Goal: Task Accomplishment & Management: Manage account settings

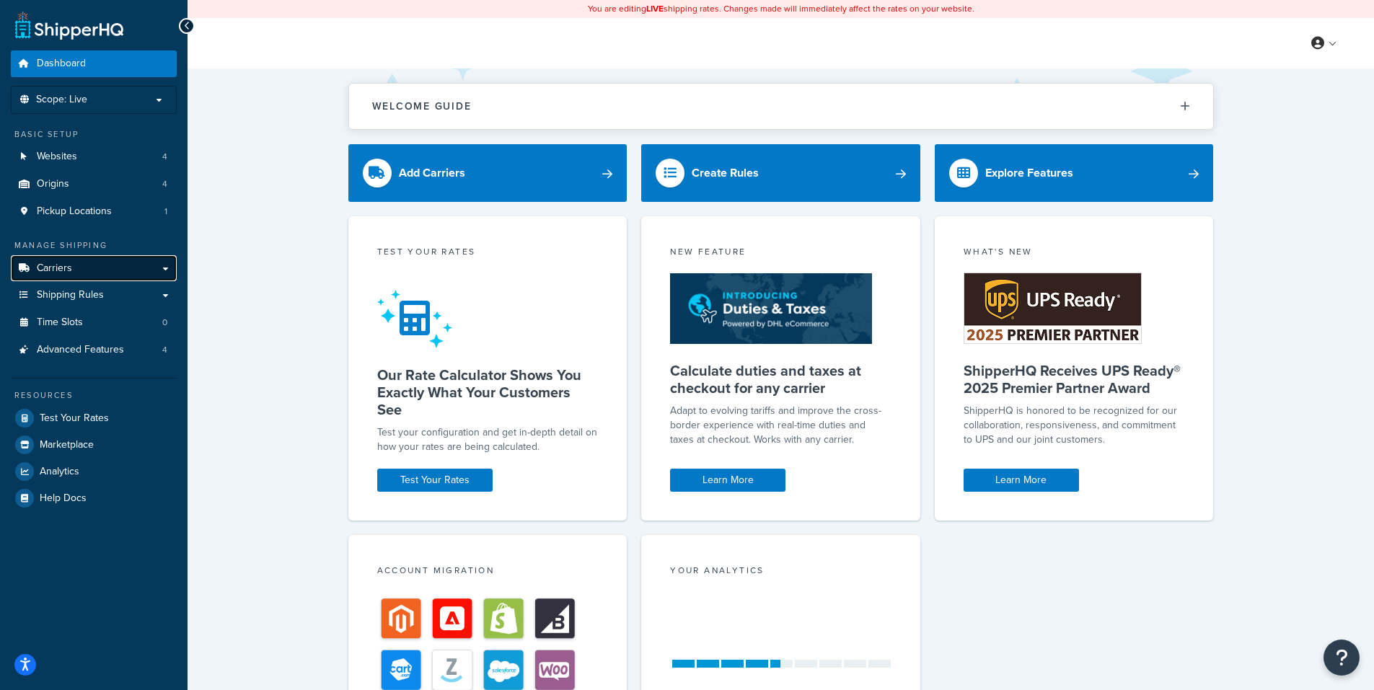
click at [163, 268] on link "Carriers" at bounding box center [94, 268] width 166 height 27
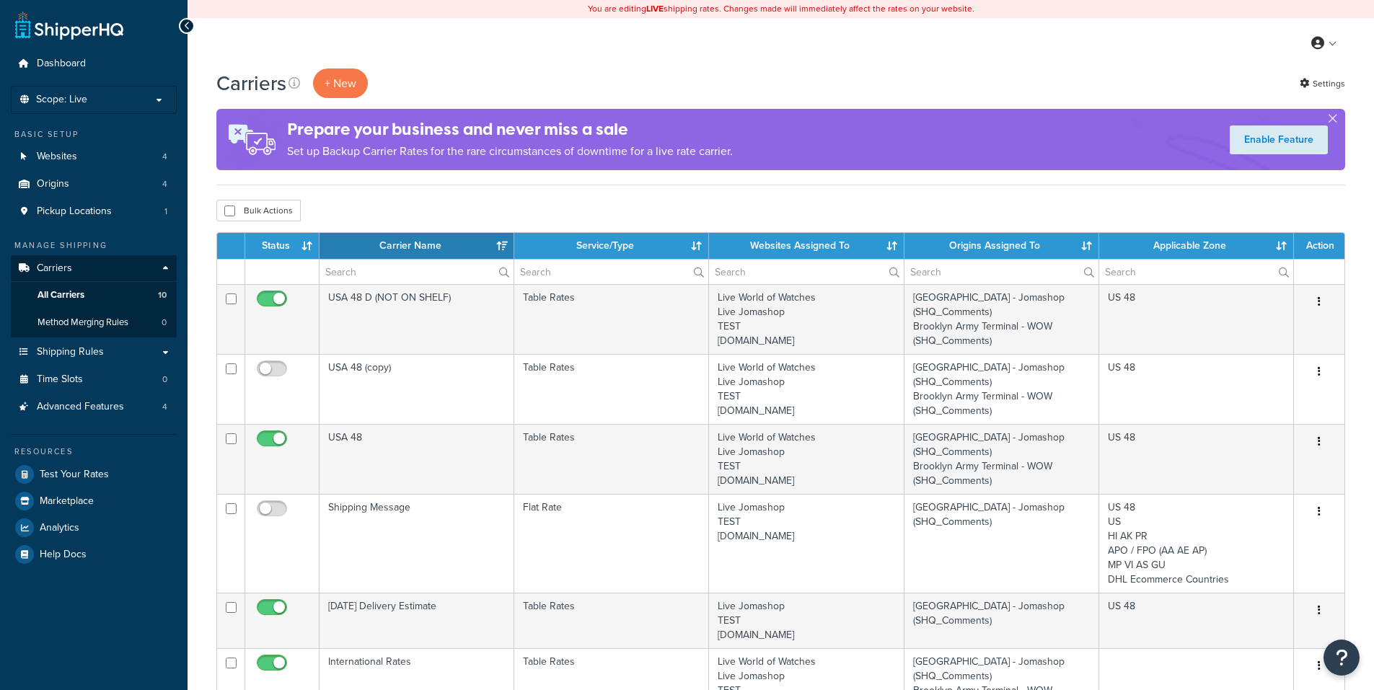
select select "15"
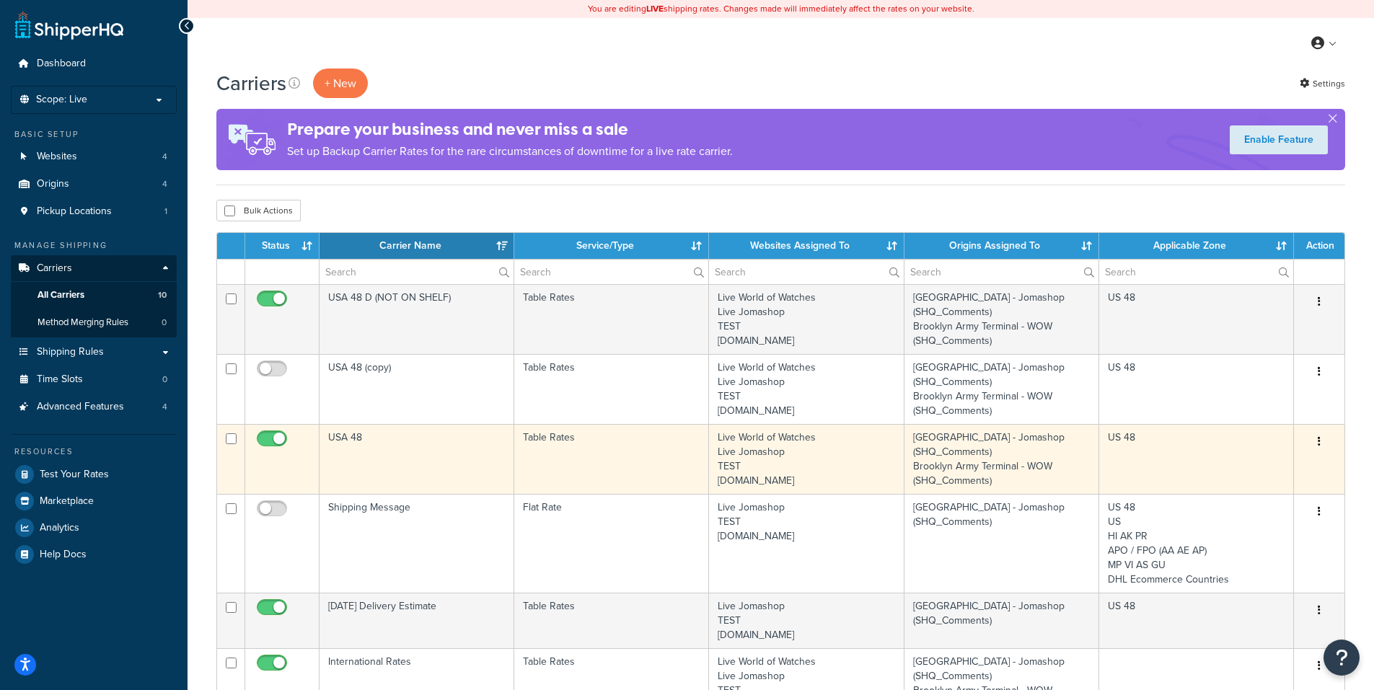
click at [1320, 441] on icon "button" at bounding box center [1319, 441] width 3 height 10
click at [1258, 465] on link "Edit" at bounding box center [1261, 472] width 114 height 30
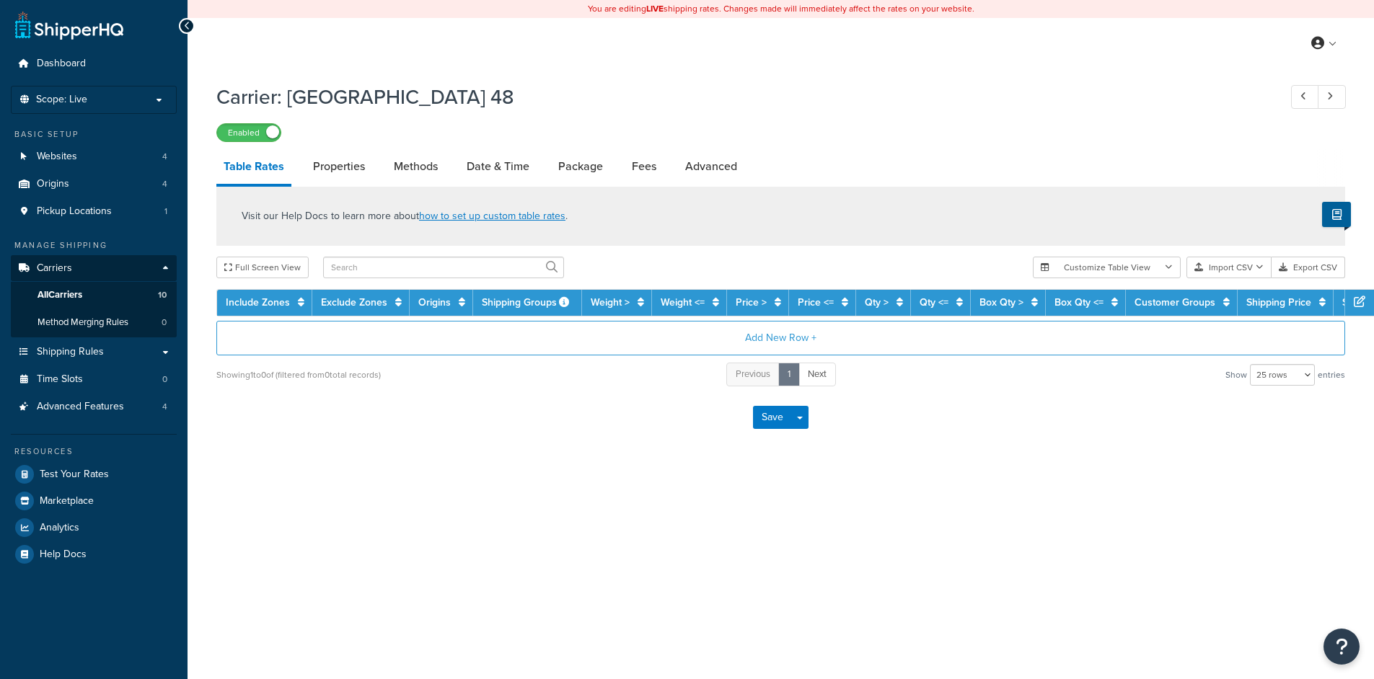
select select "25"
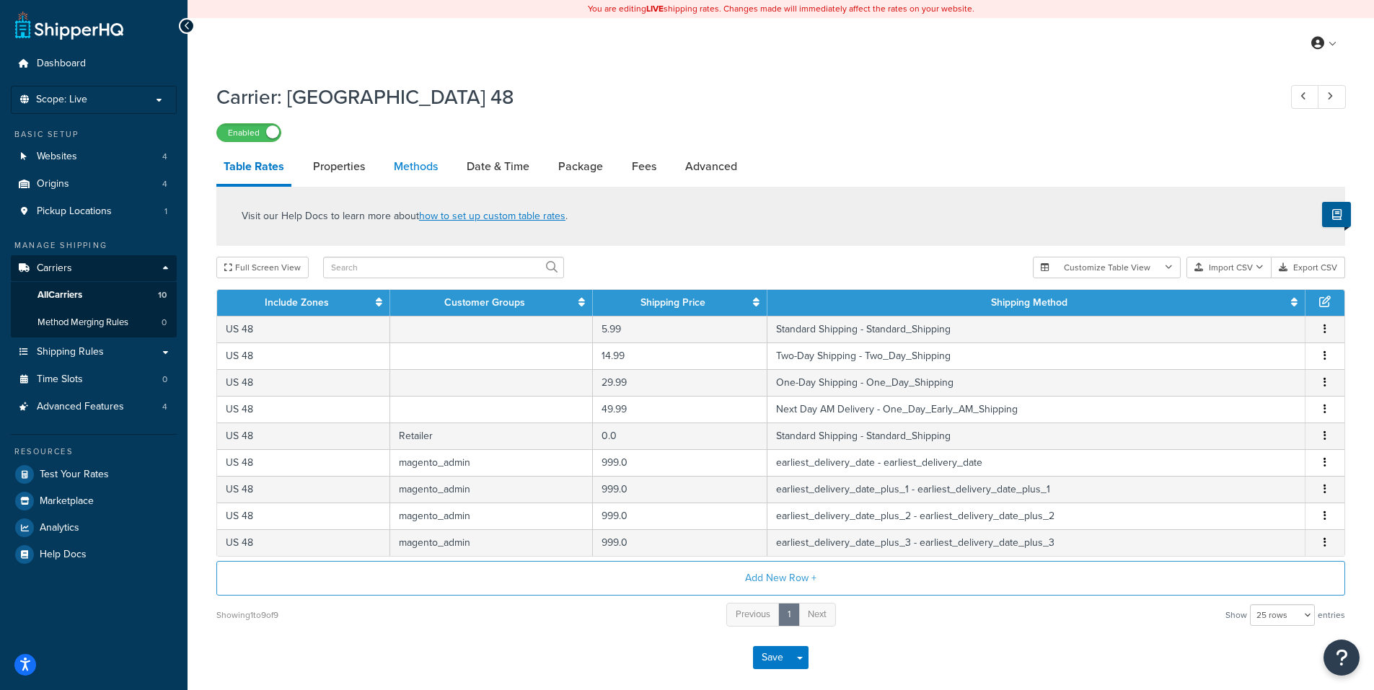
click at [402, 172] on link "Methods" at bounding box center [416, 166] width 58 height 35
select select "25"
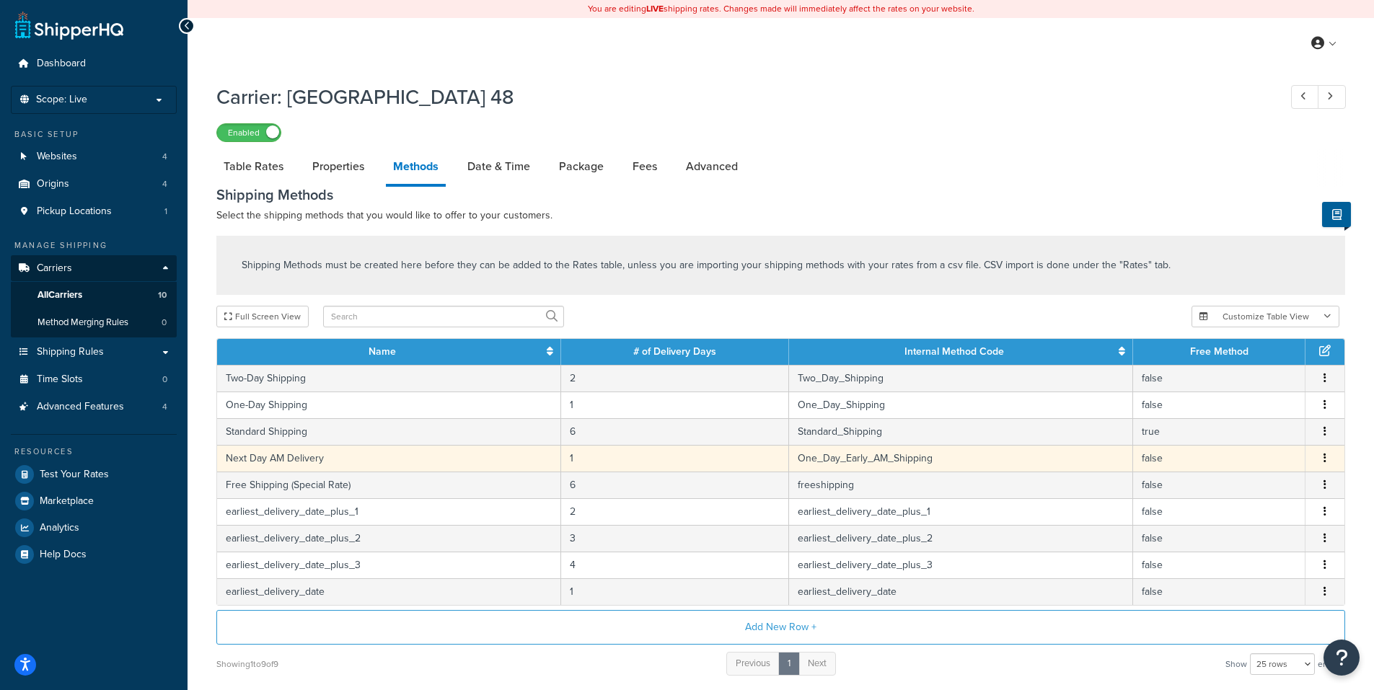
click at [1324, 462] on icon "button" at bounding box center [1324, 458] width 3 height 10
click at [1263, 449] on div "Edit" at bounding box center [1251, 447] width 102 height 30
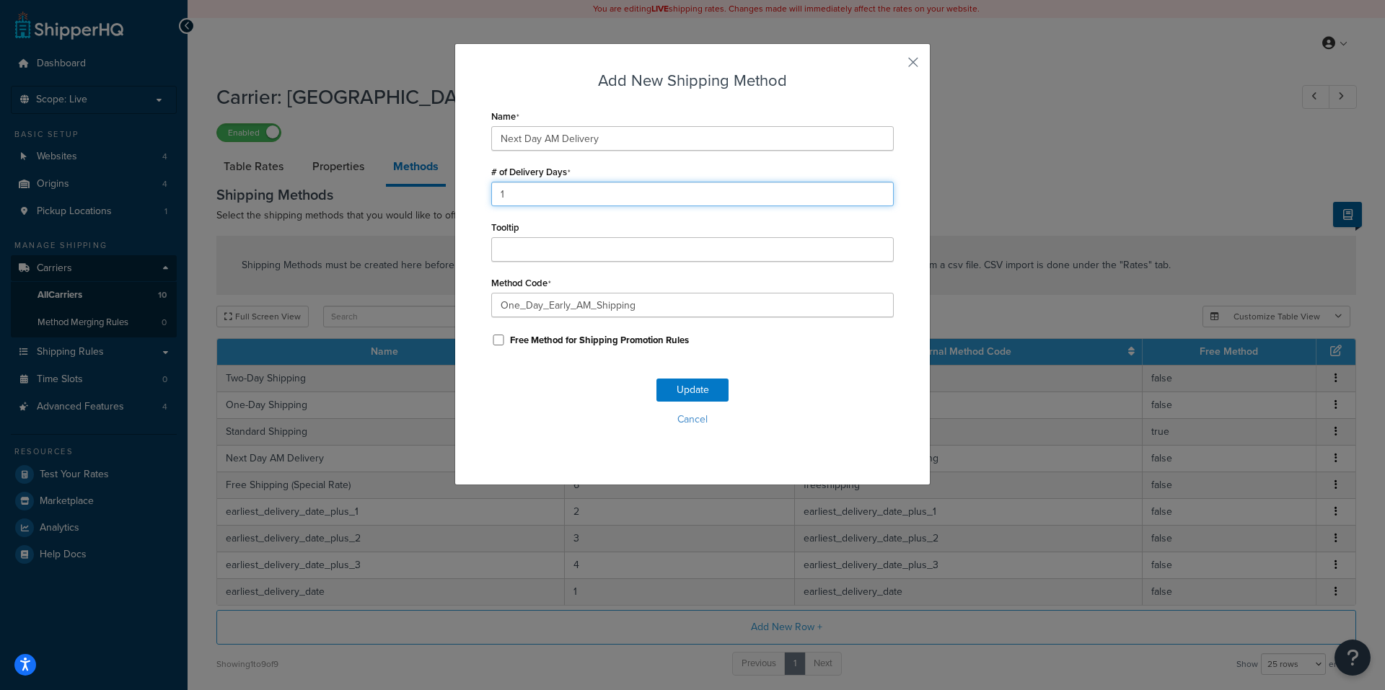
drag, startPoint x: 576, startPoint y: 192, endPoint x: 453, endPoint y: 196, distance: 123.4
click at [454, 196] on div "Add New Shipping Method Name Next Day AM Delivery # of Delivery Days 1 Tooltip …" at bounding box center [692, 264] width 476 height 442
type input "2"
click at [695, 389] on button "Update" at bounding box center [692, 390] width 72 height 23
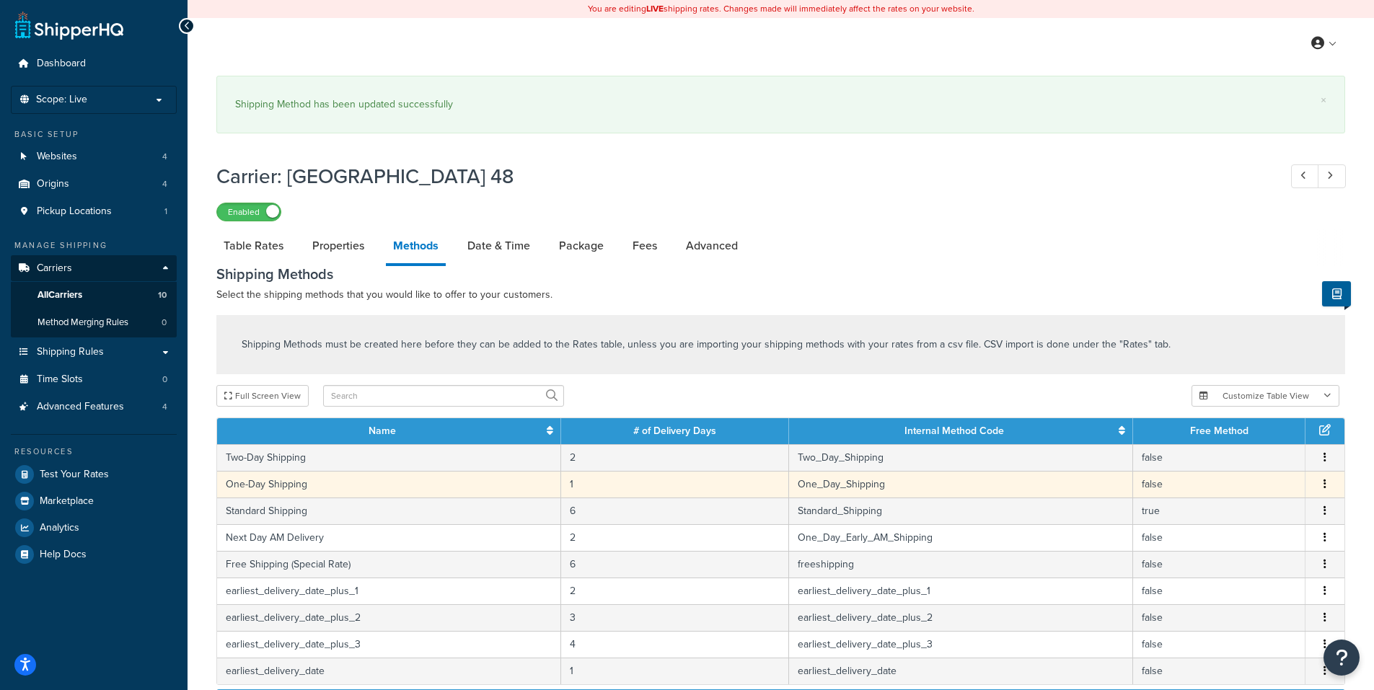
click at [1326, 487] on button "button" at bounding box center [1325, 485] width 12 height 16
click at [1241, 476] on div "Edit" at bounding box center [1251, 473] width 102 height 30
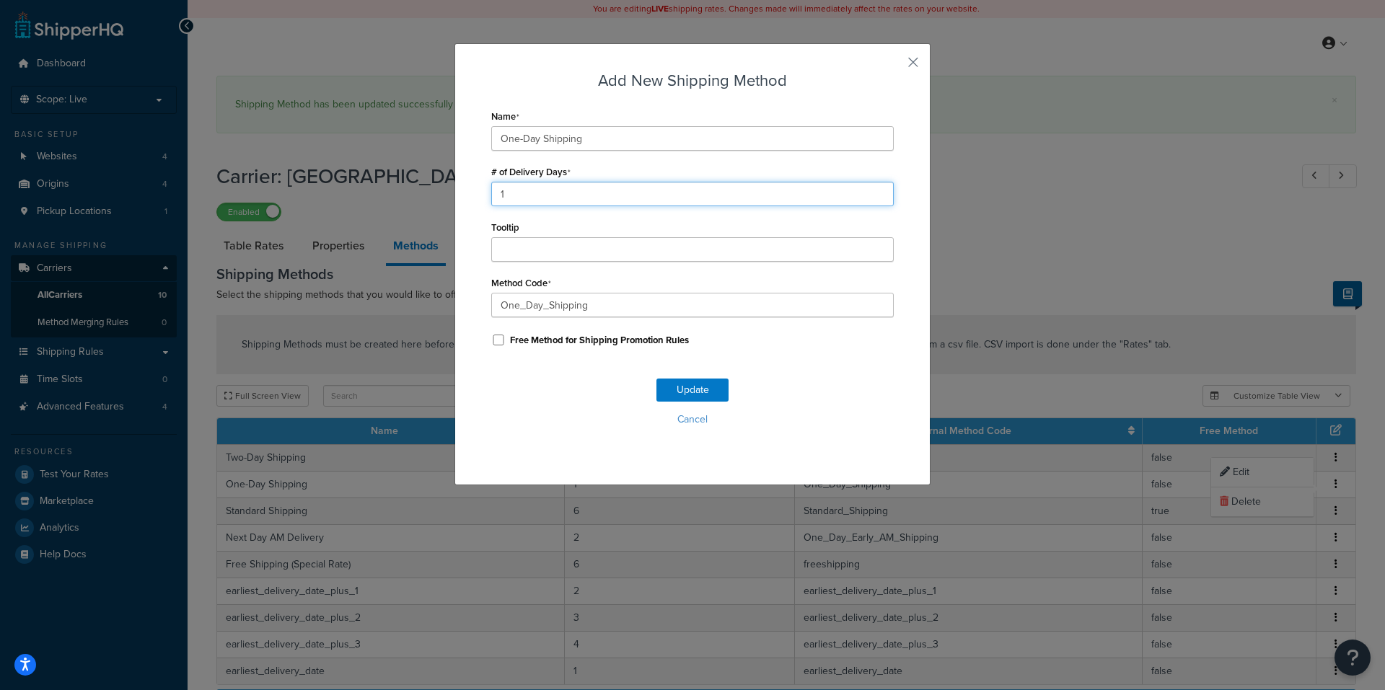
click at [480, 198] on div "Add New Shipping Method Name One-Day Shipping # of Delivery Days 1 Tooltip Meth…" at bounding box center [692, 264] width 476 height 442
type input "2"
click at [681, 388] on button "Update" at bounding box center [692, 390] width 72 height 23
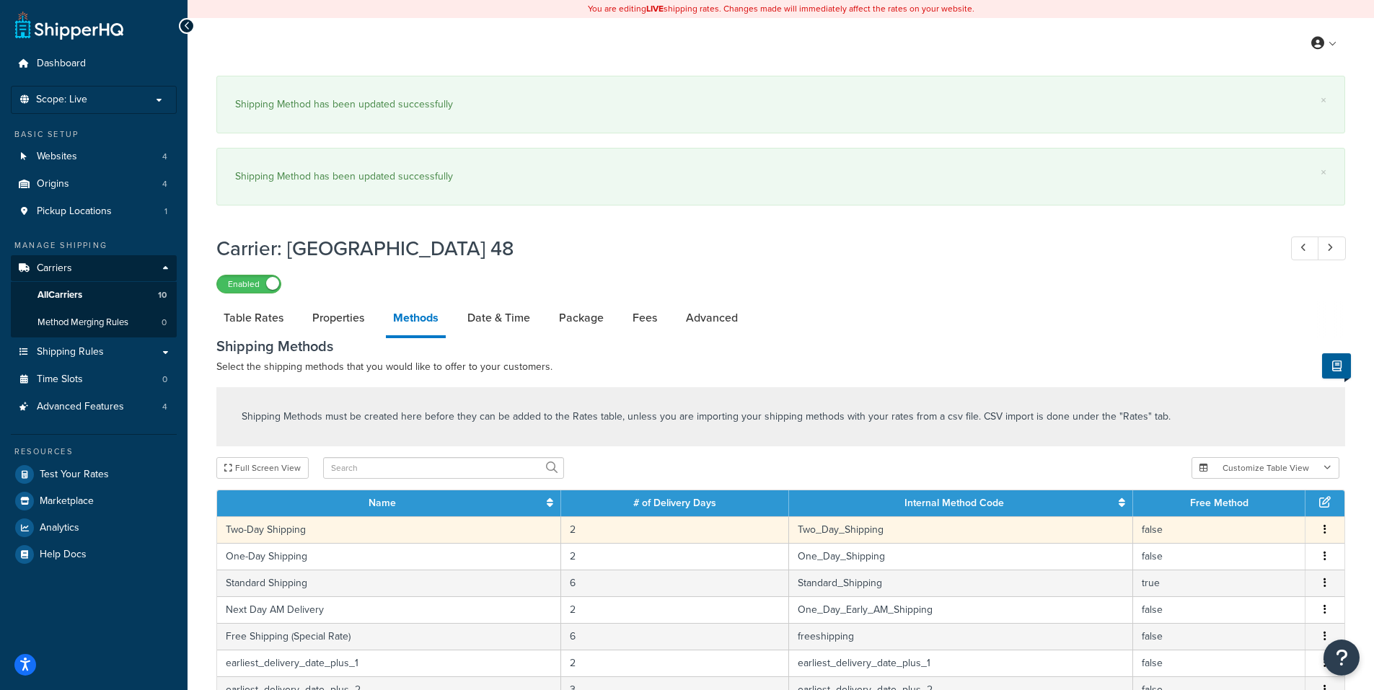
click at [1325, 528] on icon "button" at bounding box center [1324, 529] width 3 height 10
click at [1247, 518] on div "Edit" at bounding box center [1251, 518] width 102 height 30
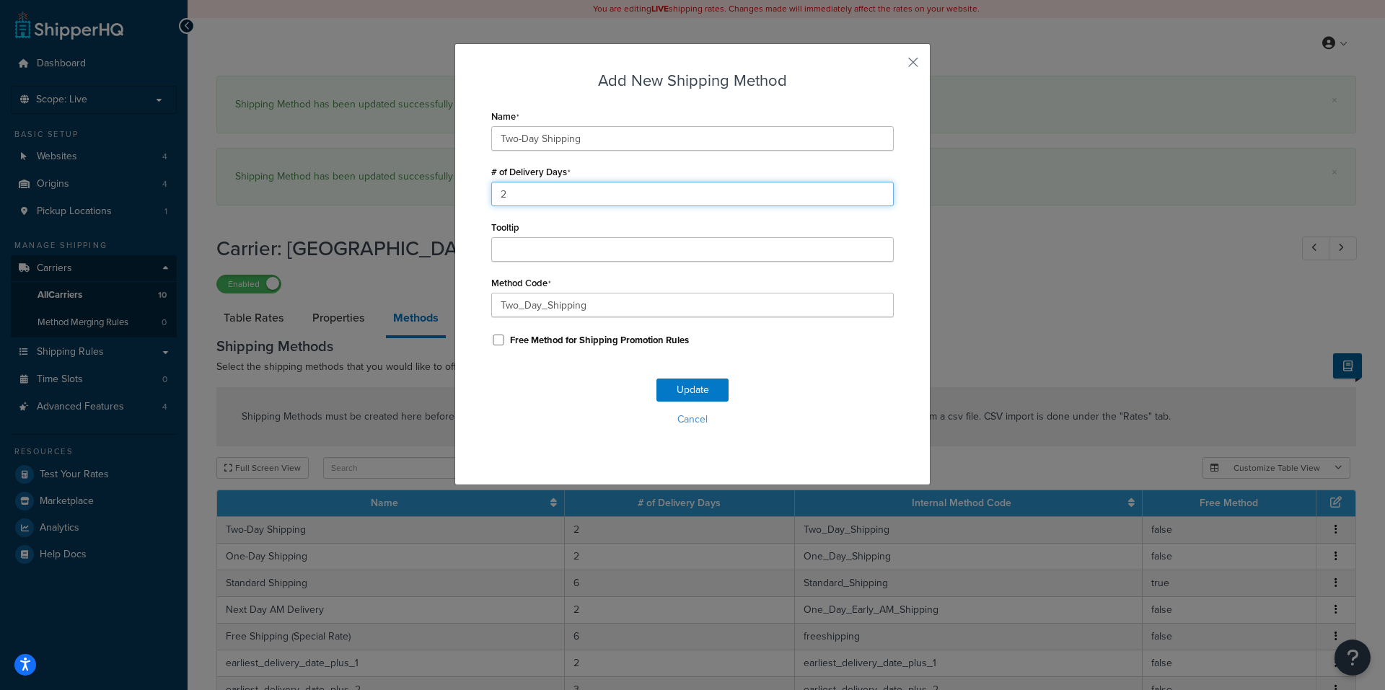
drag, startPoint x: 512, startPoint y: 201, endPoint x: 472, endPoint y: 203, distance: 39.7
click at [472, 203] on div "Add New Shipping Method Name Two-Day Shipping # of Delivery Days 2 Tooltip Meth…" at bounding box center [692, 264] width 476 height 442
type input "3"
click at [692, 392] on button "Update" at bounding box center [692, 390] width 72 height 23
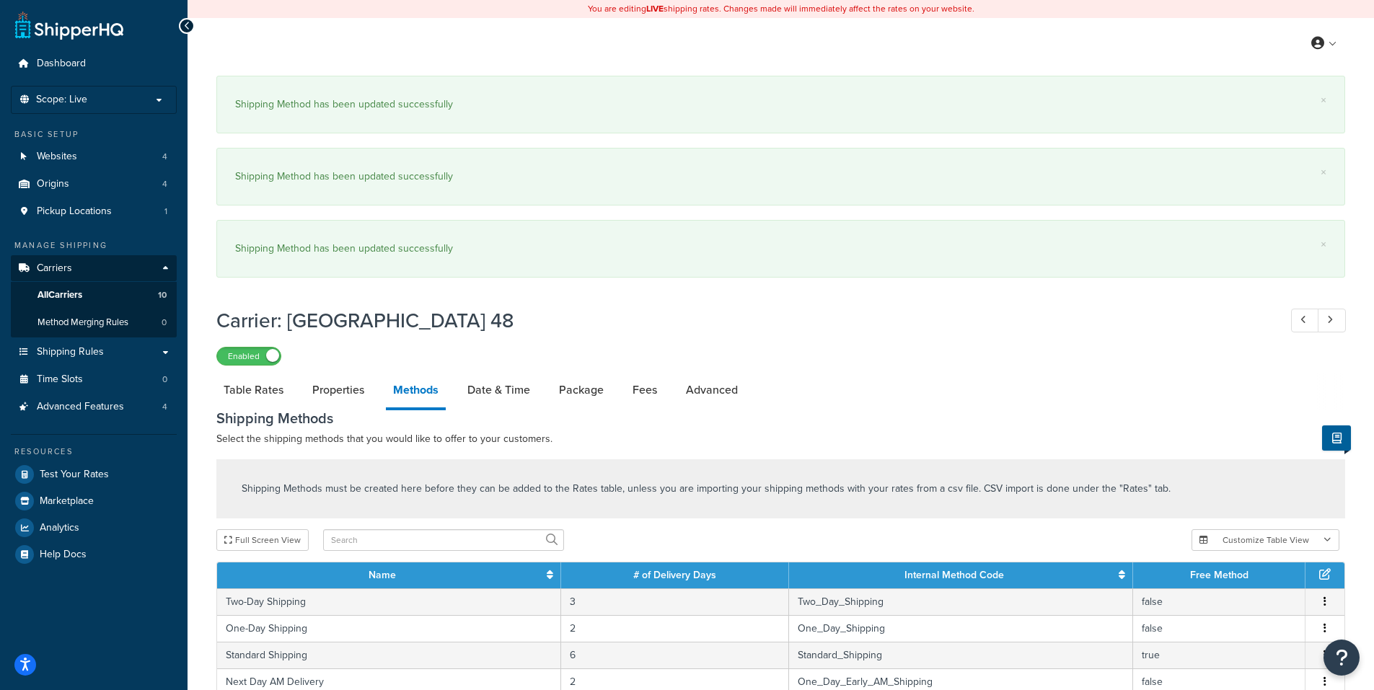
scroll to position [345, 0]
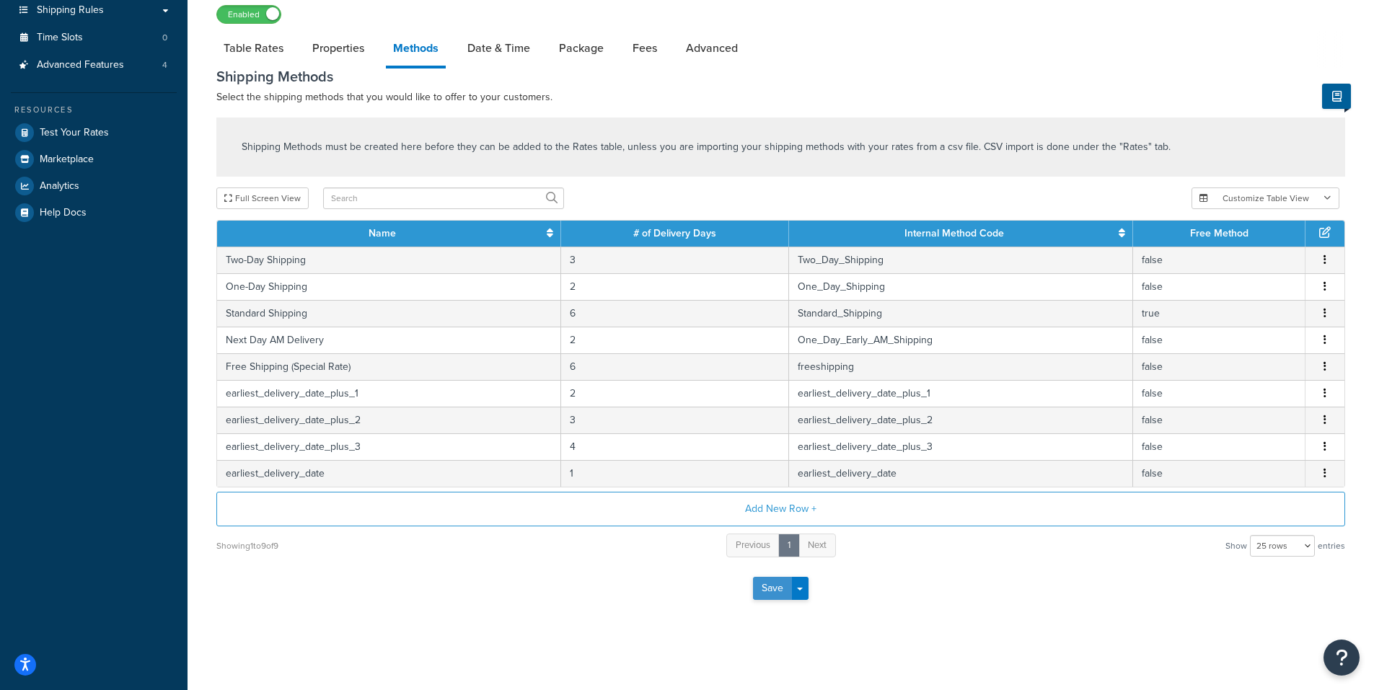
click at [761, 588] on button "Save" at bounding box center [772, 588] width 39 height 23
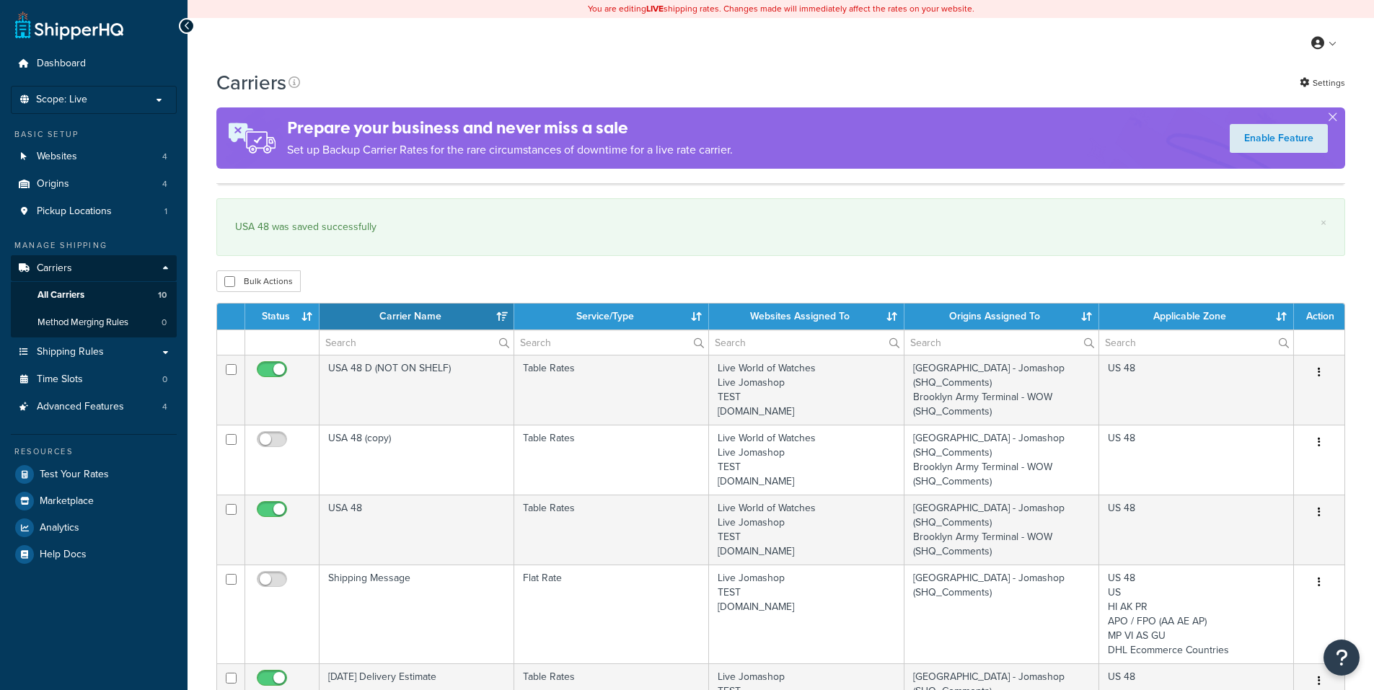
select select "15"
